Goal: Find specific page/section: Find specific page/section

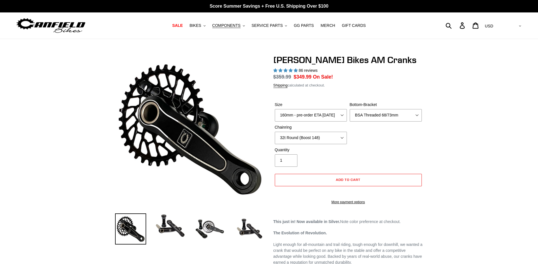
select select "highest-rating"
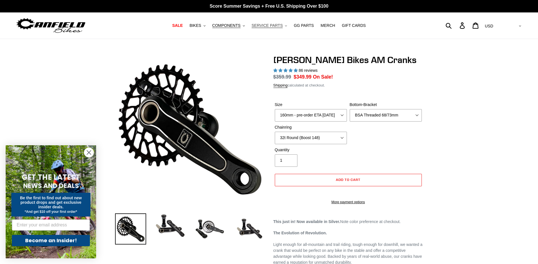
click at [274, 23] on span "SERVICE PARTS" at bounding box center [267, 25] width 31 height 5
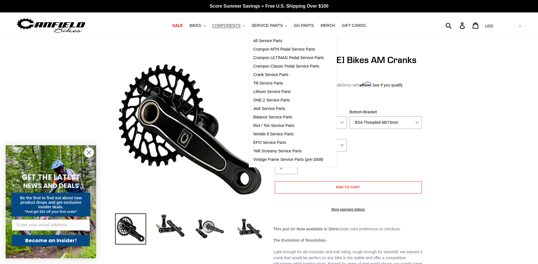
click at [237, 25] on span "COMPONENTS" at bounding box center [226, 25] width 28 height 5
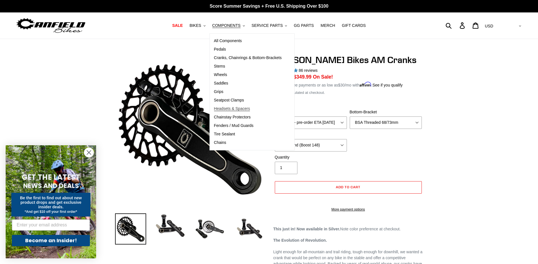
click at [234, 108] on span "Headsets & Spacers" at bounding box center [232, 108] width 36 height 5
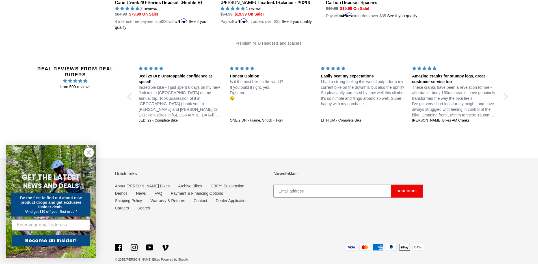
scroll to position [204, 0]
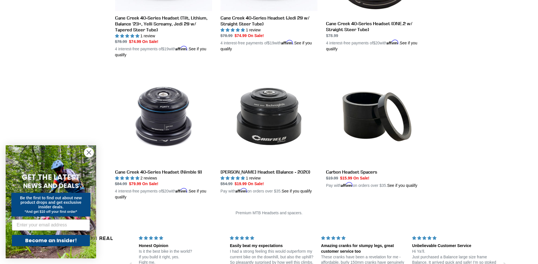
click at [89, 152] on circle "Close dialog" at bounding box center [88, 152] width 9 height 9
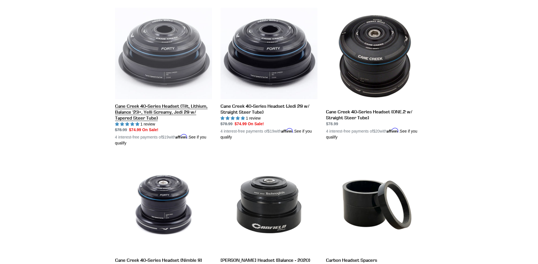
scroll to position [0, 0]
